Goal: Navigation & Orientation: Find specific page/section

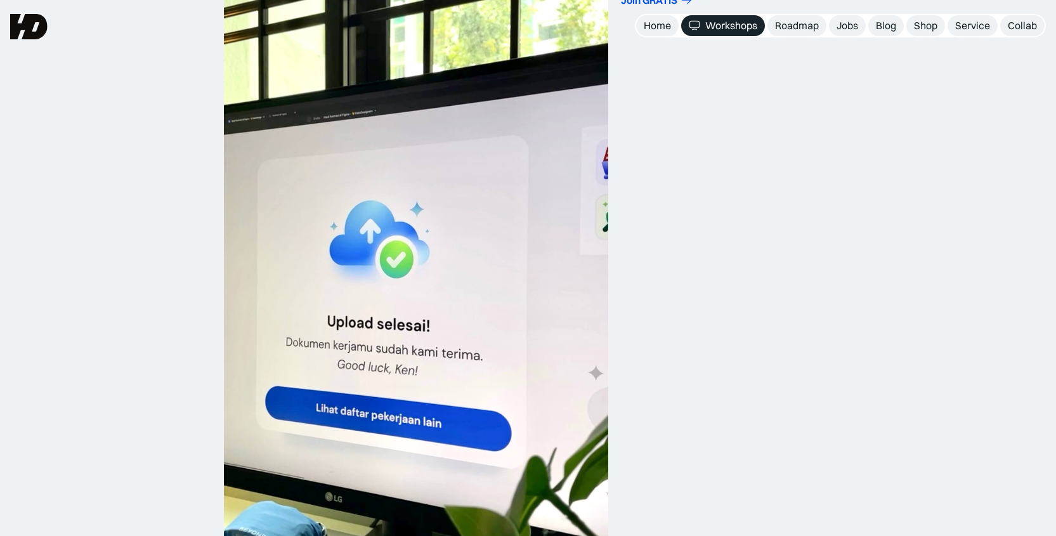
scroll to position [683, 0]
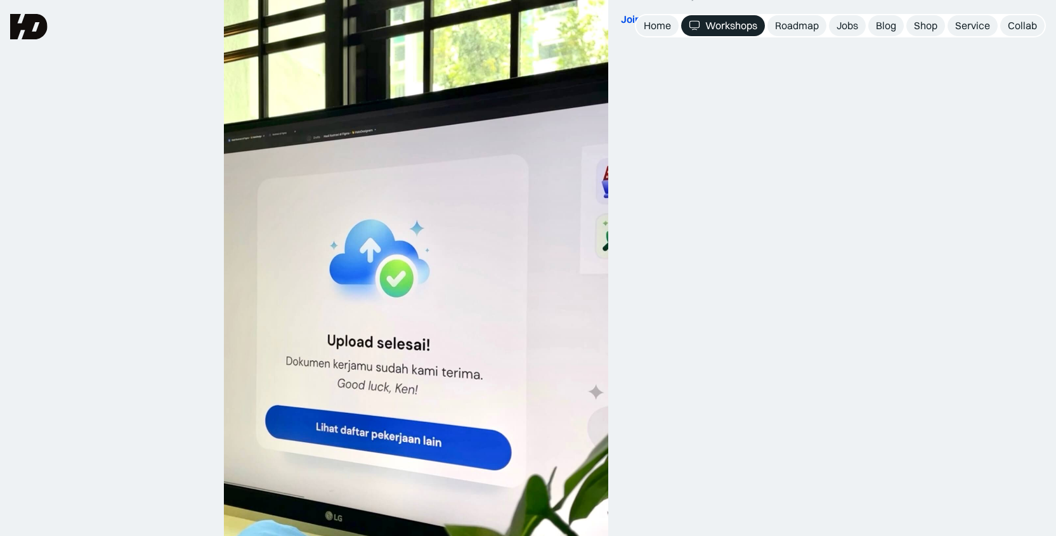
click at [31, 16] on img at bounding box center [28, 26] width 37 height 25
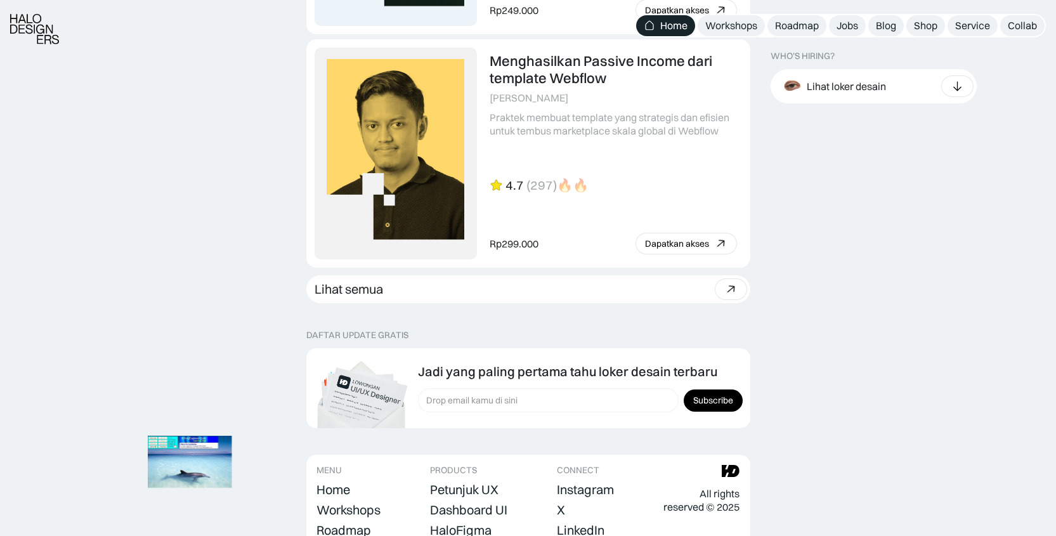
scroll to position [3574, 0]
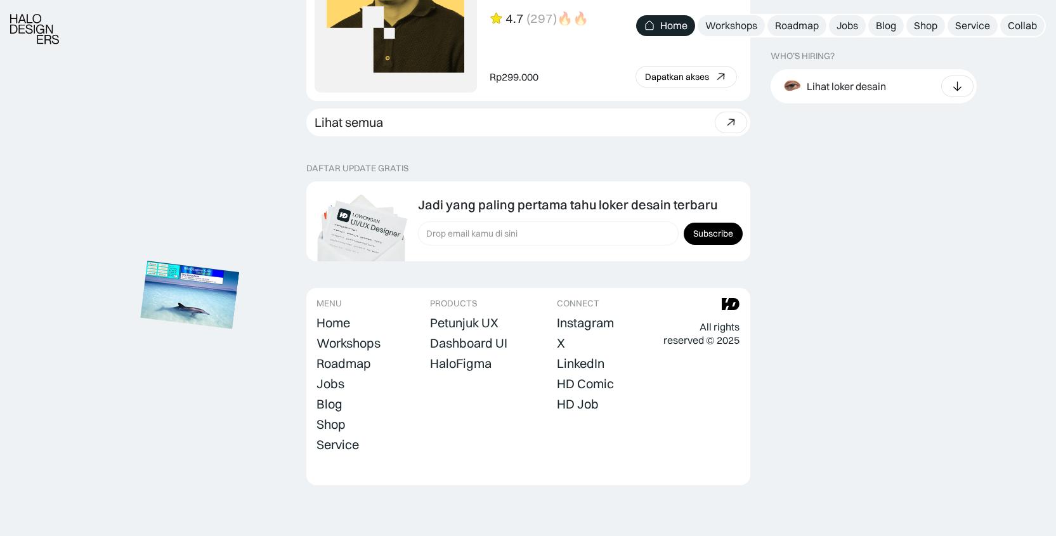
click at [181, 294] on img at bounding box center [189, 295] width 99 height 68
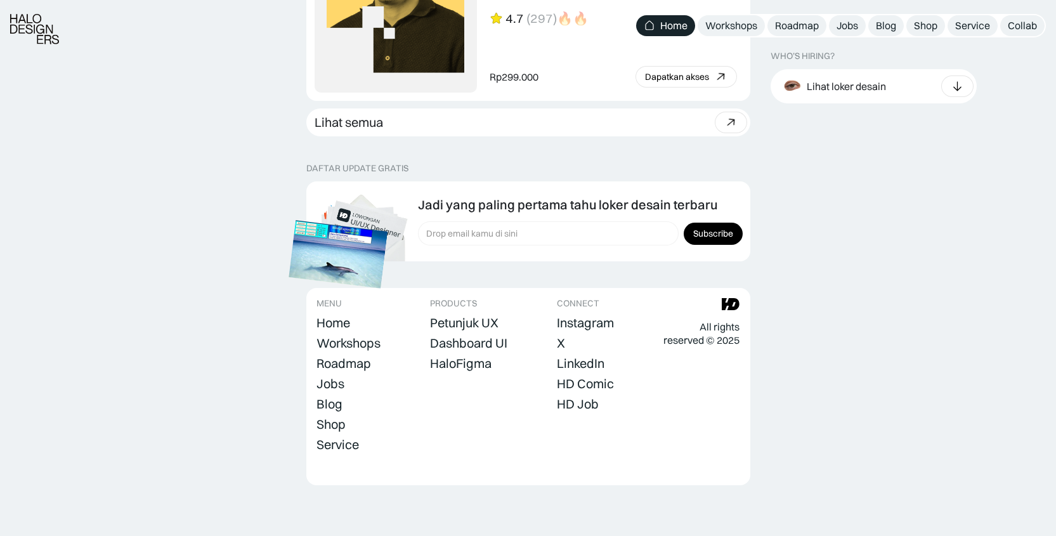
click at [289, 229] on img at bounding box center [338, 254] width 99 height 68
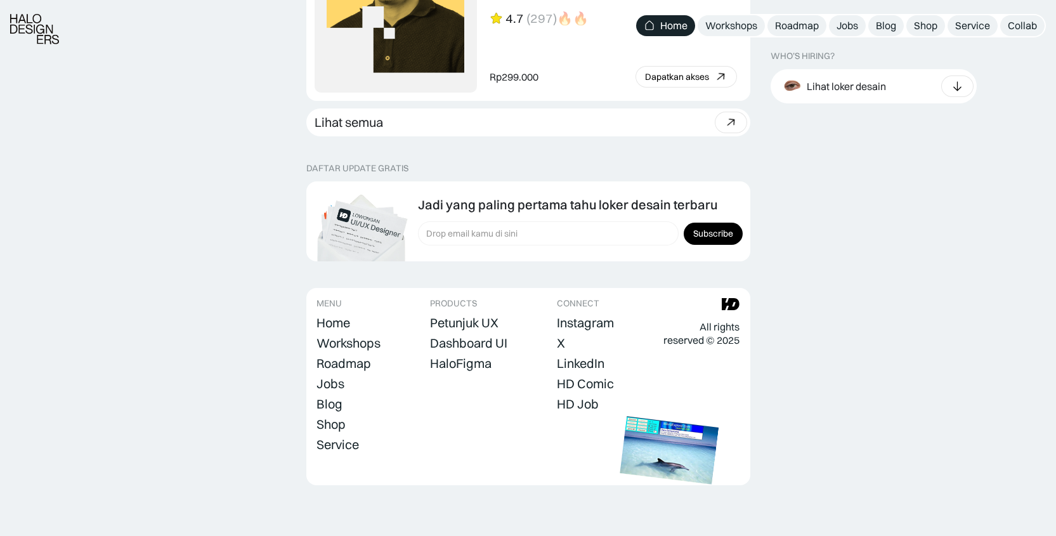
click at [719, 417] on img at bounding box center [669, 451] width 99 height 68
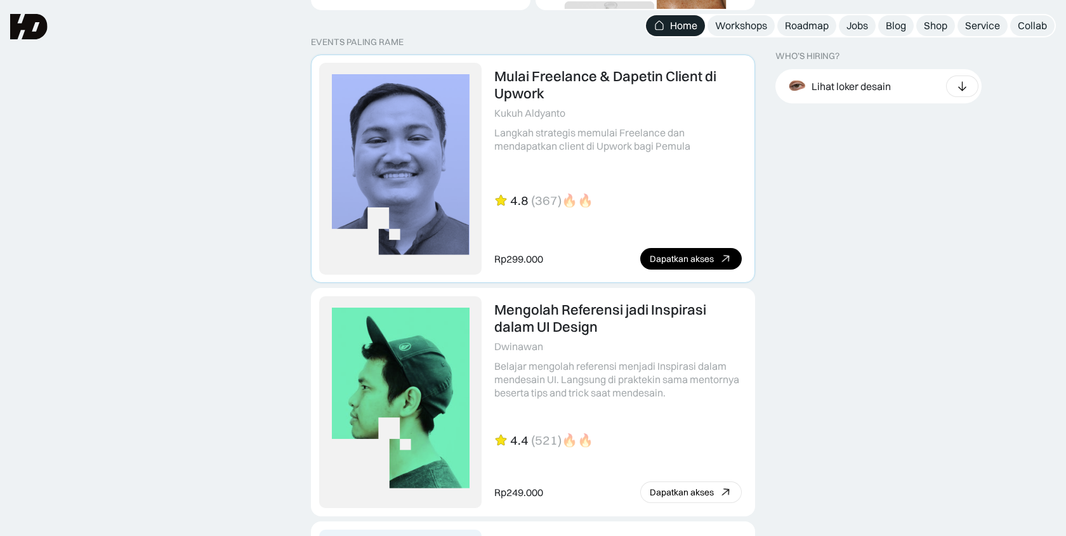
scroll to position [2666, 0]
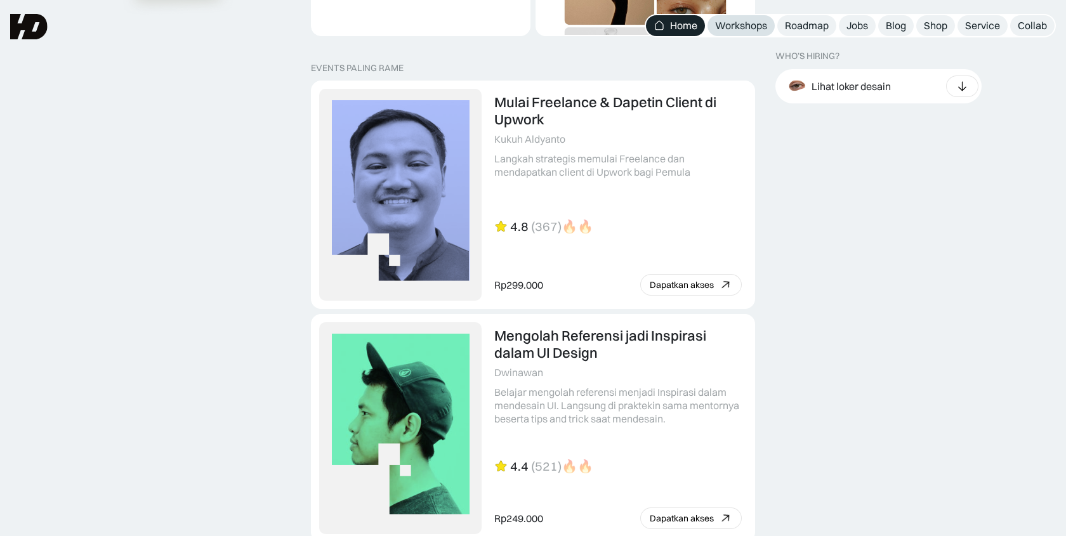
click at [737, 21] on div "Workshops" at bounding box center [741, 25] width 52 height 13
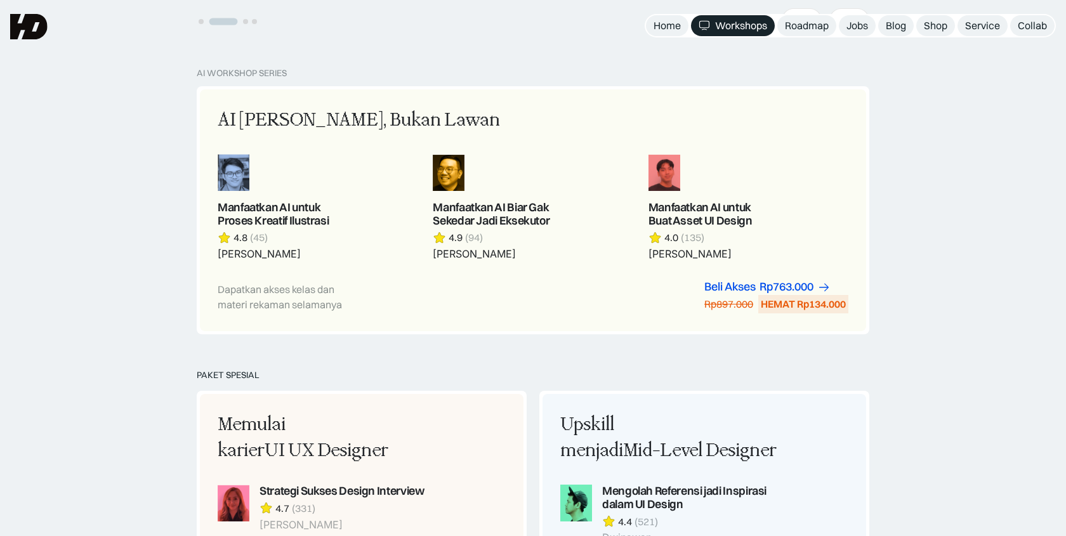
scroll to position [677, 0]
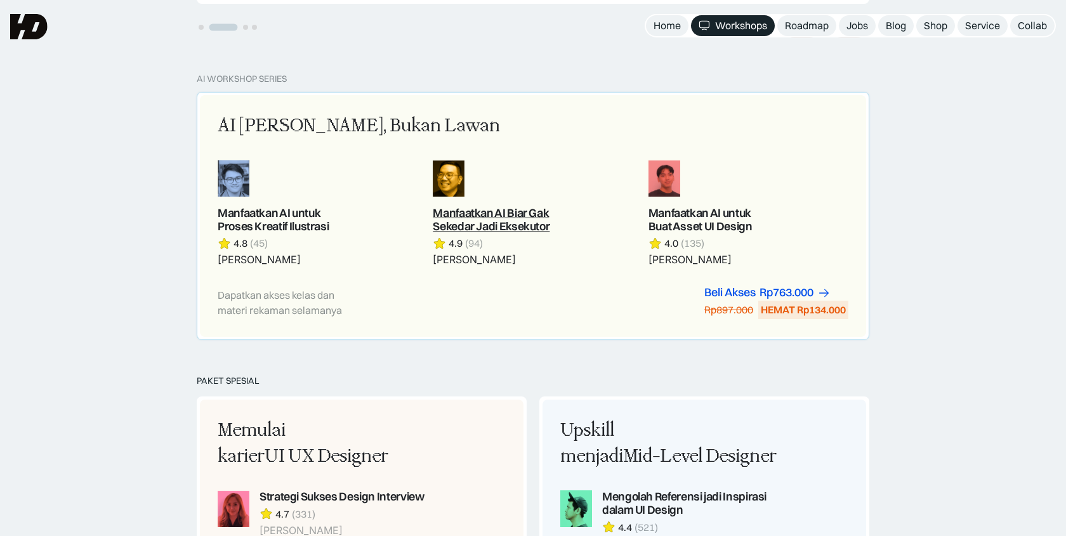
click at [492, 212] on link at bounding box center [533, 213] width 200 height 107
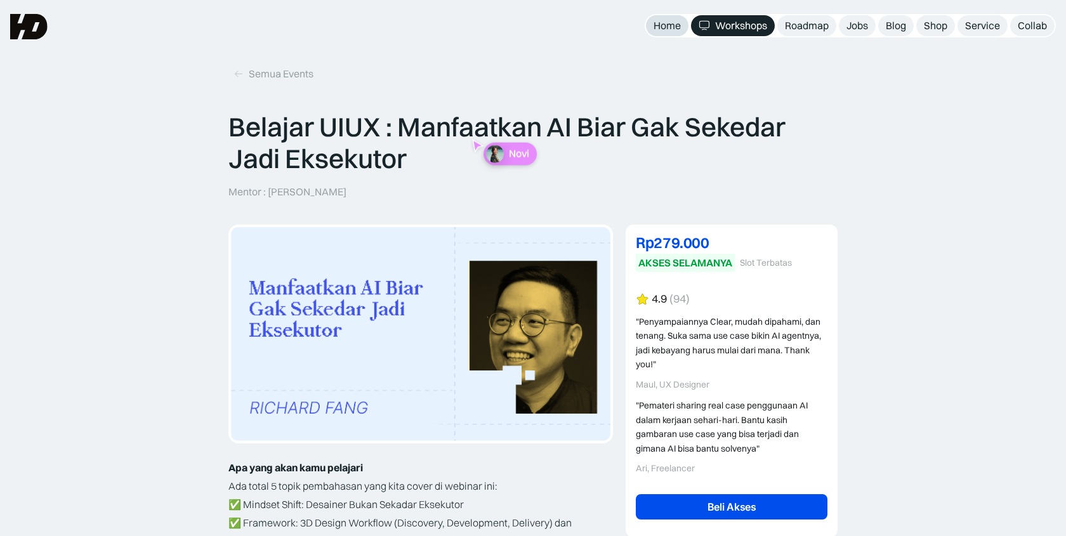
click at [667, 21] on div "Home" at bounding box center [666, 25] width 27 height 13
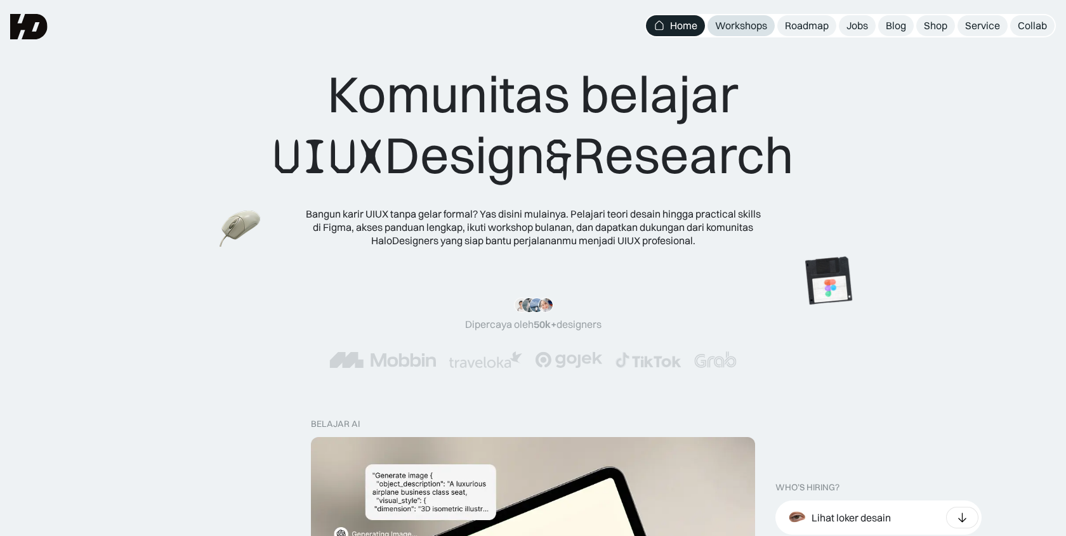
click at [723, 29] on div "Workshops" at bounding box center [741, 25] width 52 height 13
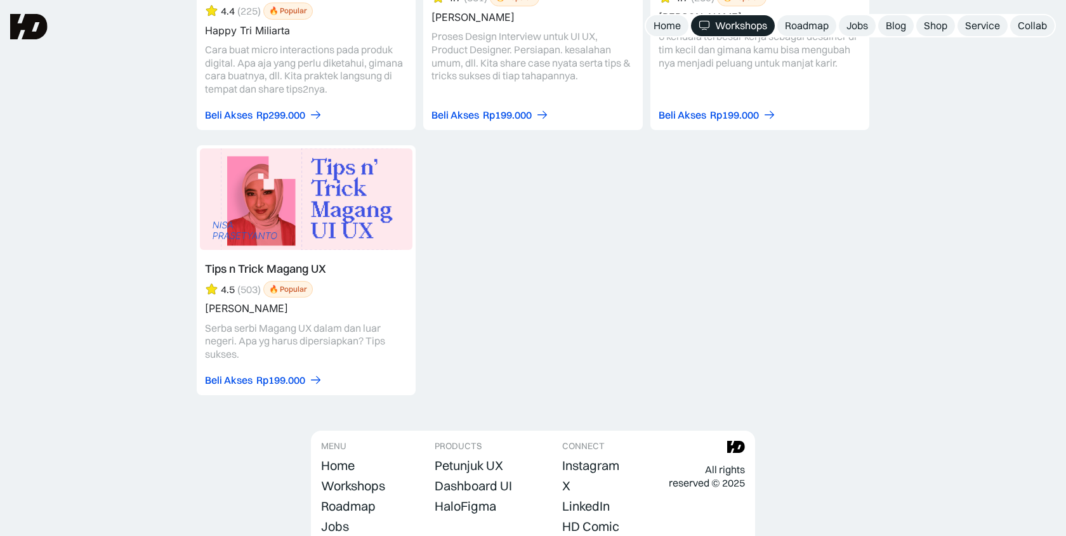
scroll to position [5318, 0]
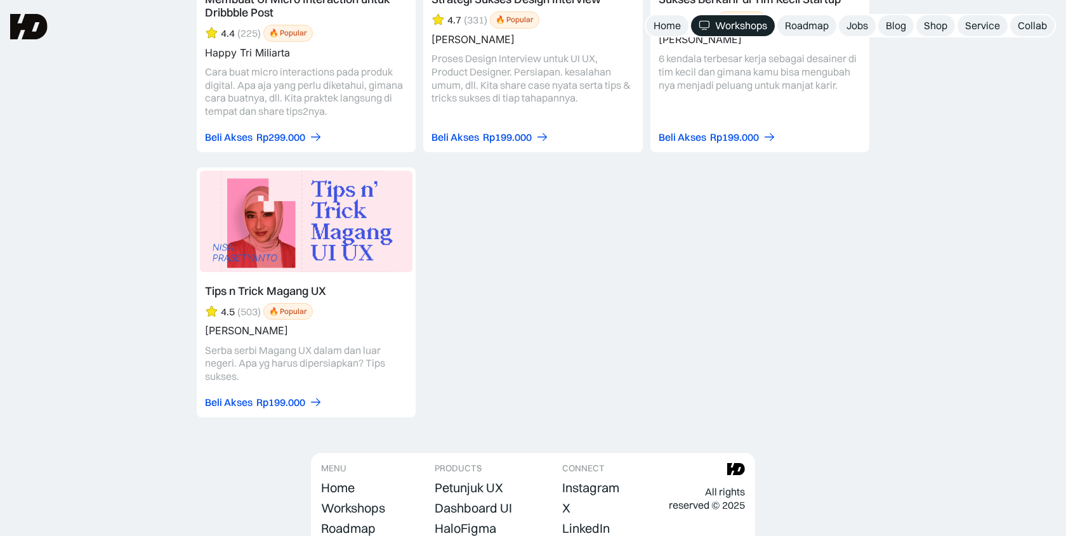
click at [30, 22] on img at bounding box center [28, 26] width 37 height 25
